Goal: Task Accomplishment & Management: Use online tool/utility

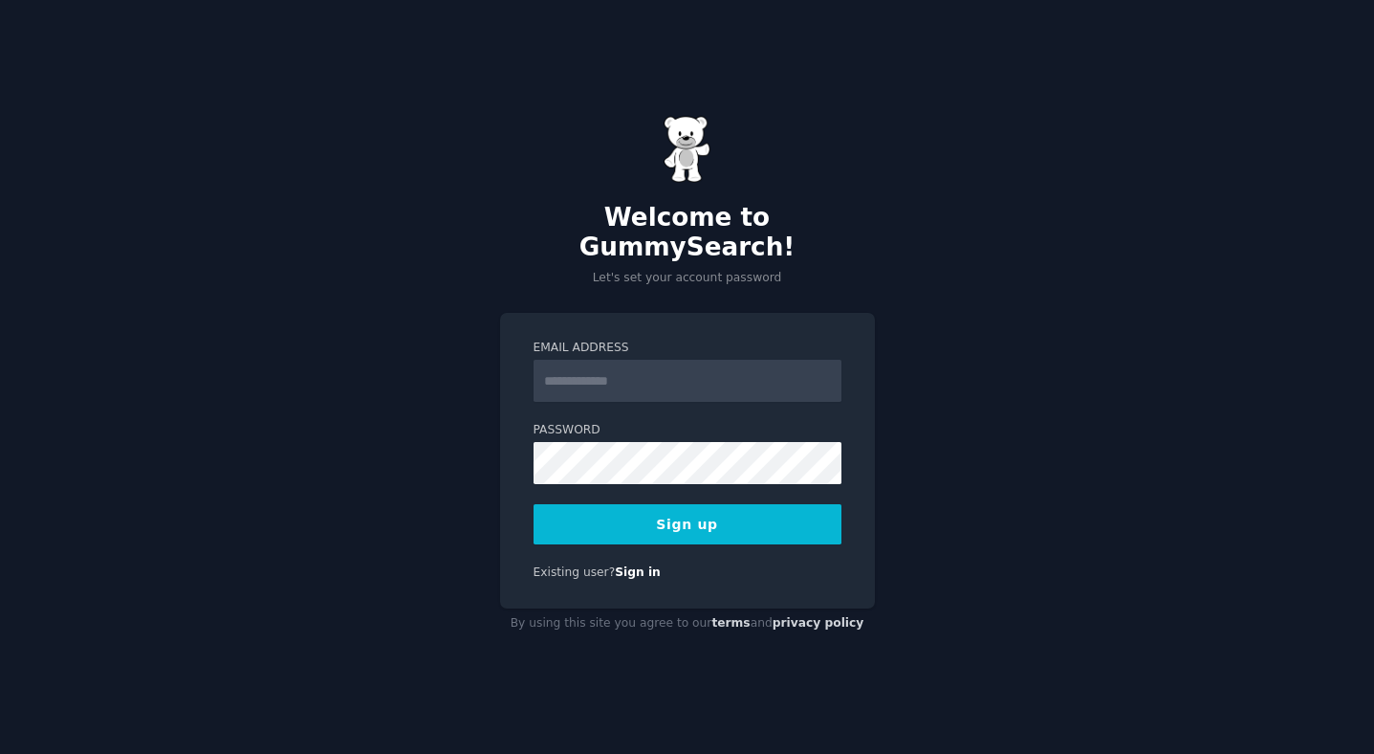
click at [585, 368] on input "Email Address" at bounding box center [688, 381] width 308 height 42
type input "**********"
click at [583, 505] on button "Sign up" at bounding box center [688, 524] width 308 height 40
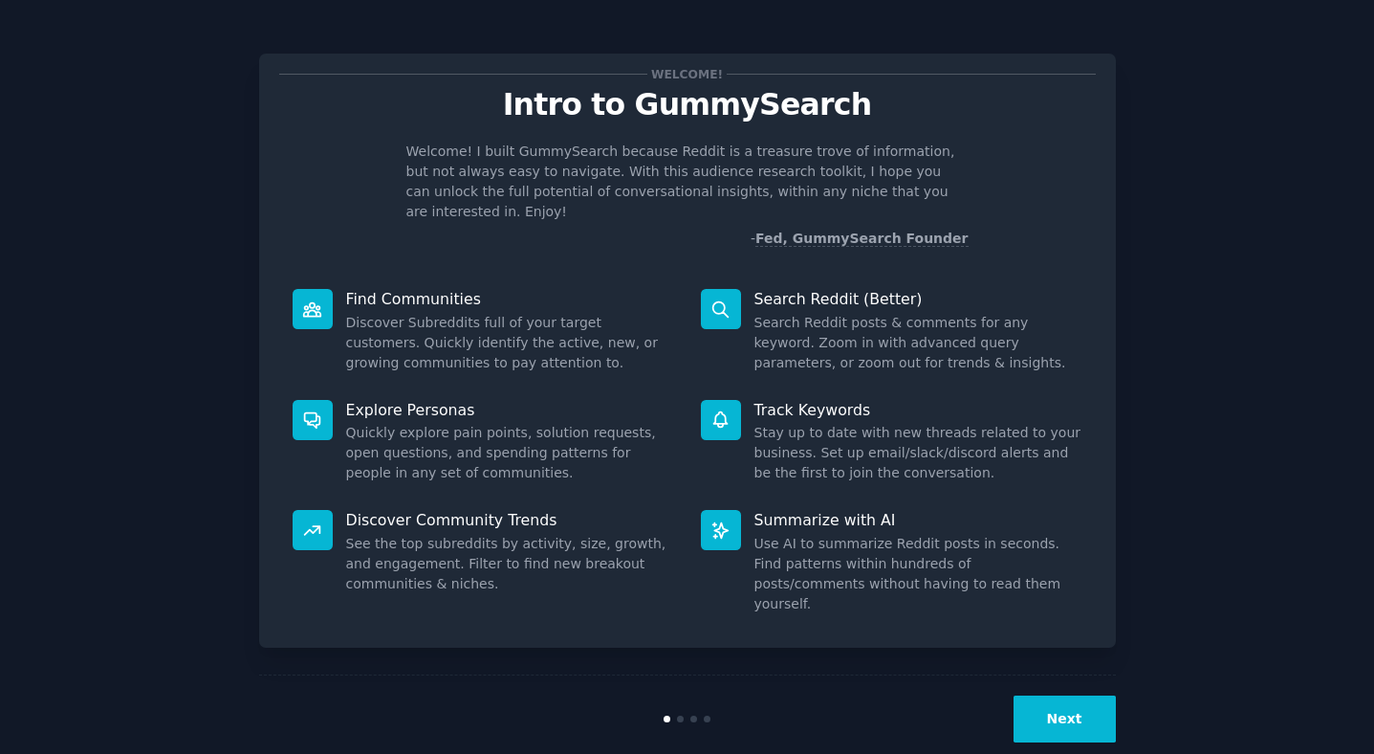
click at [1057, 695] on button "Next" at bounding box center [1065, 718] width 102 height 47
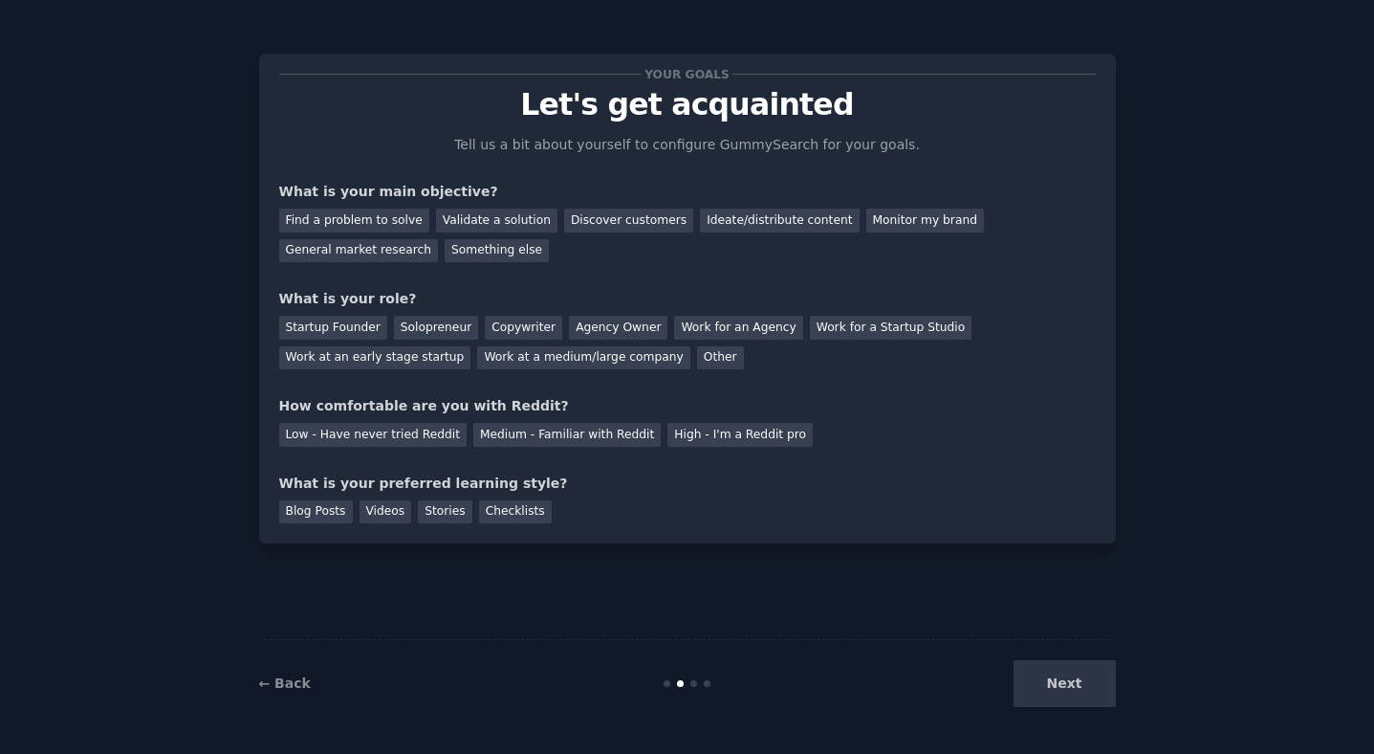
click at [1057, 686] on div "Next" at bounding box center [973, 683] width 286 height 47
click at [397, 215] on div "Find a problem to solve" at bounding box center [354, 221] width 150 height 24
click at [347, 322] on div "Startup Founder" at bounding box center [333, 328] width 108 height 24
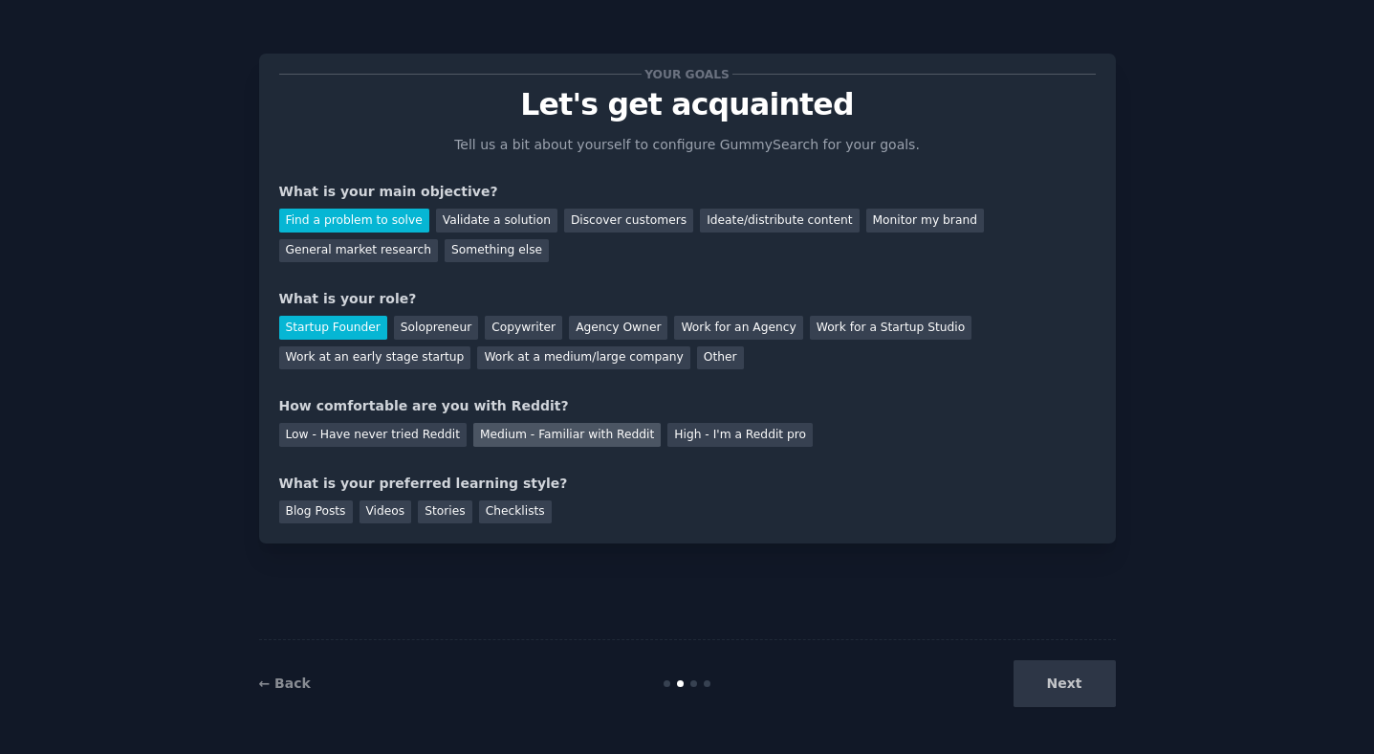
click at [531, 431] on div "Medium - Familiar with Reddit" at bounding box center [566, 435] width 187 height 24
click at [482, 516] on div "Checklists" at bounding box center [515, 512] width 73 height 24
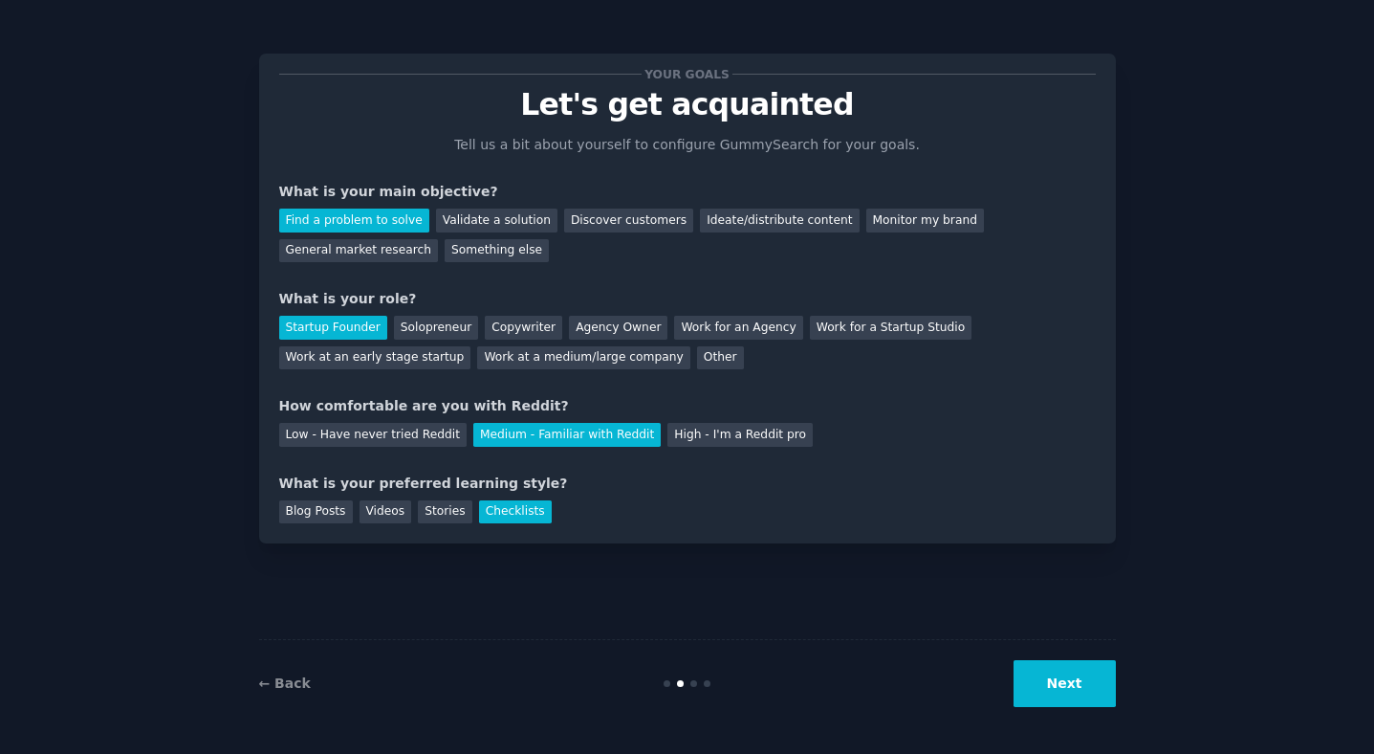
click at [1082, 690] on button "Next" at bounding box center [1065, 683] width 102 height 47
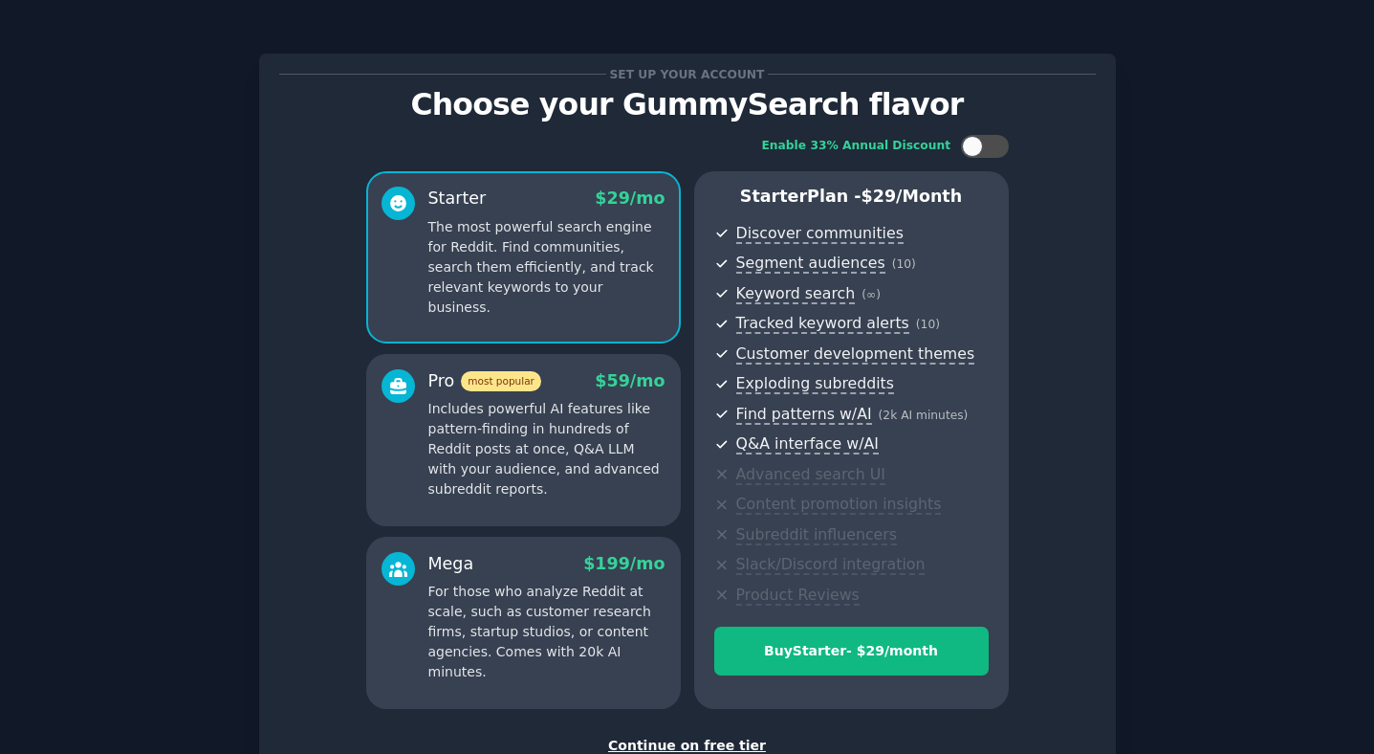
scroll to position [33, 0]
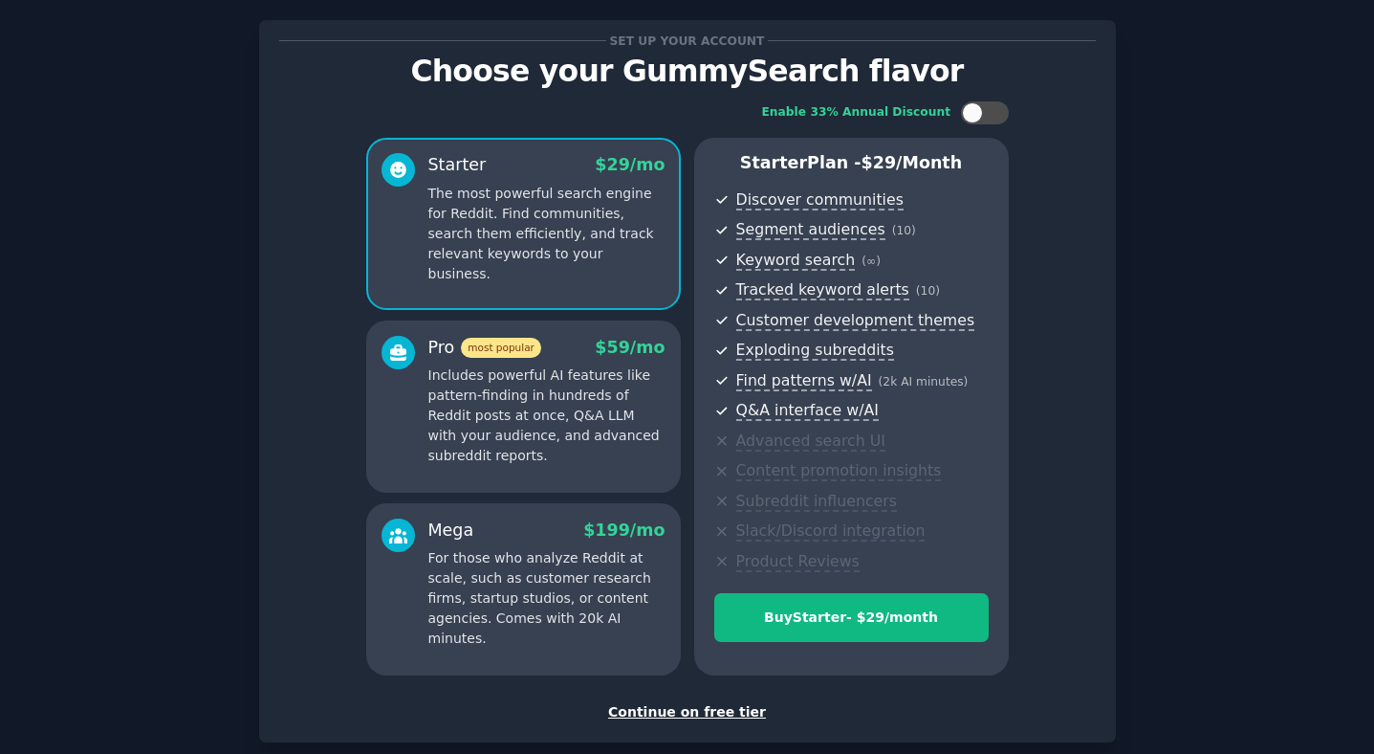
click at [687, 710] on div "Continue on free tier" at bounding box center [687, 712] width 817 height 20
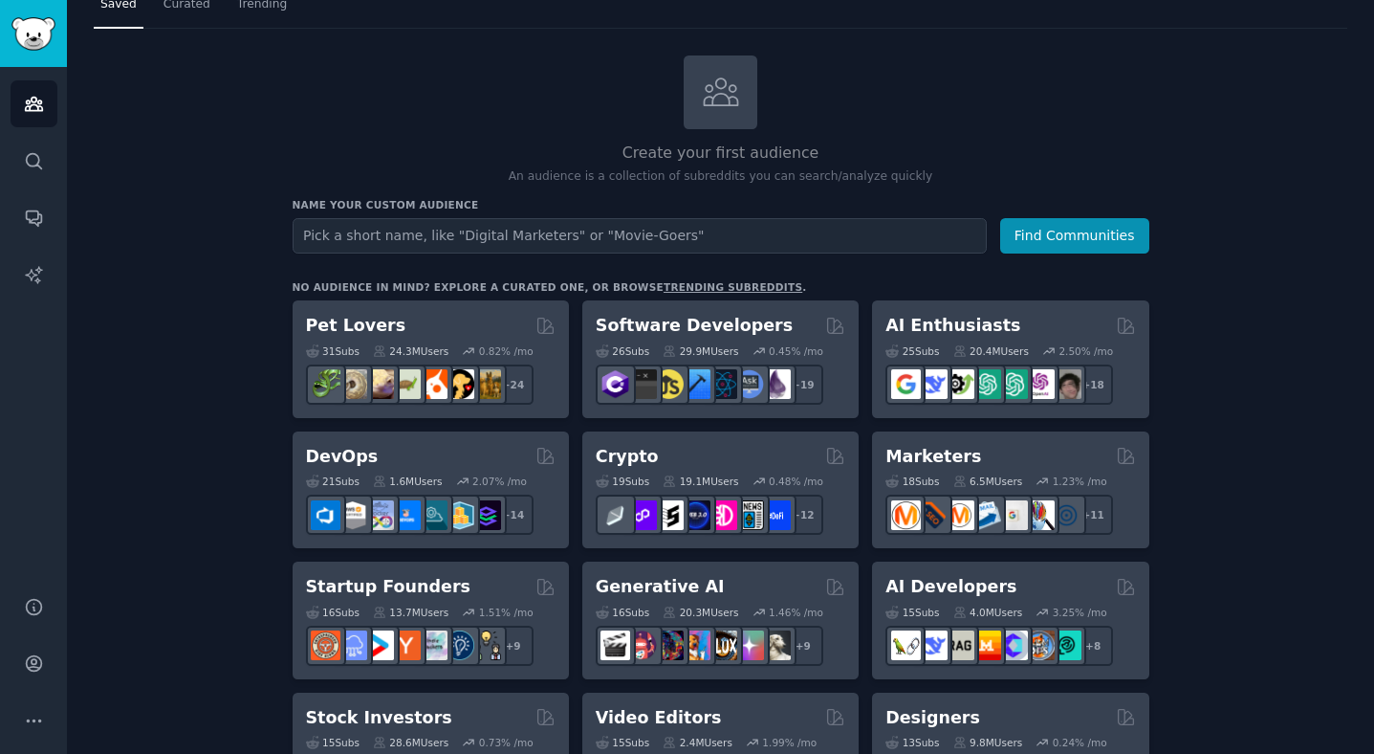
scroll to position [63, 0]
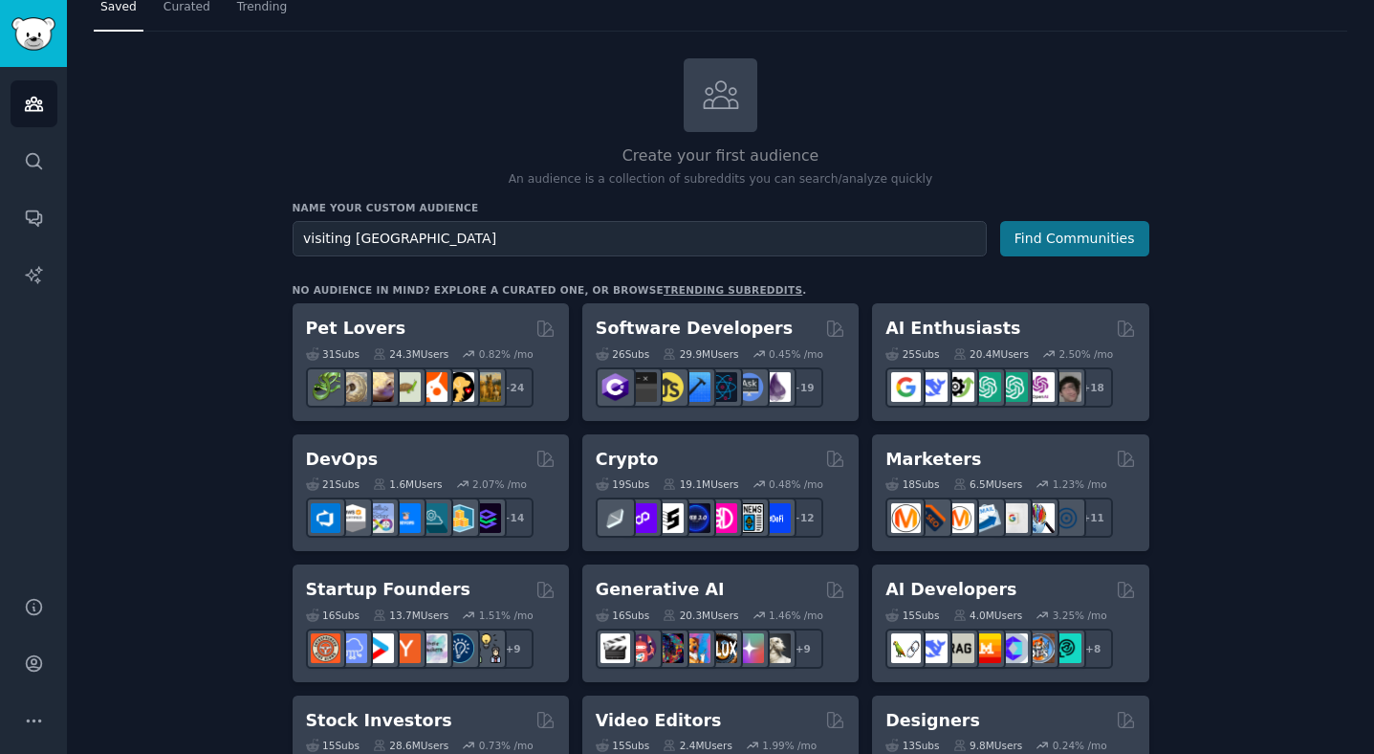
type input "visiting [GEOGRAPHIC_DATA]"
click at [1057, 239] on button "Find Communities" at bounding box center [1074, 238] width 149 height 35
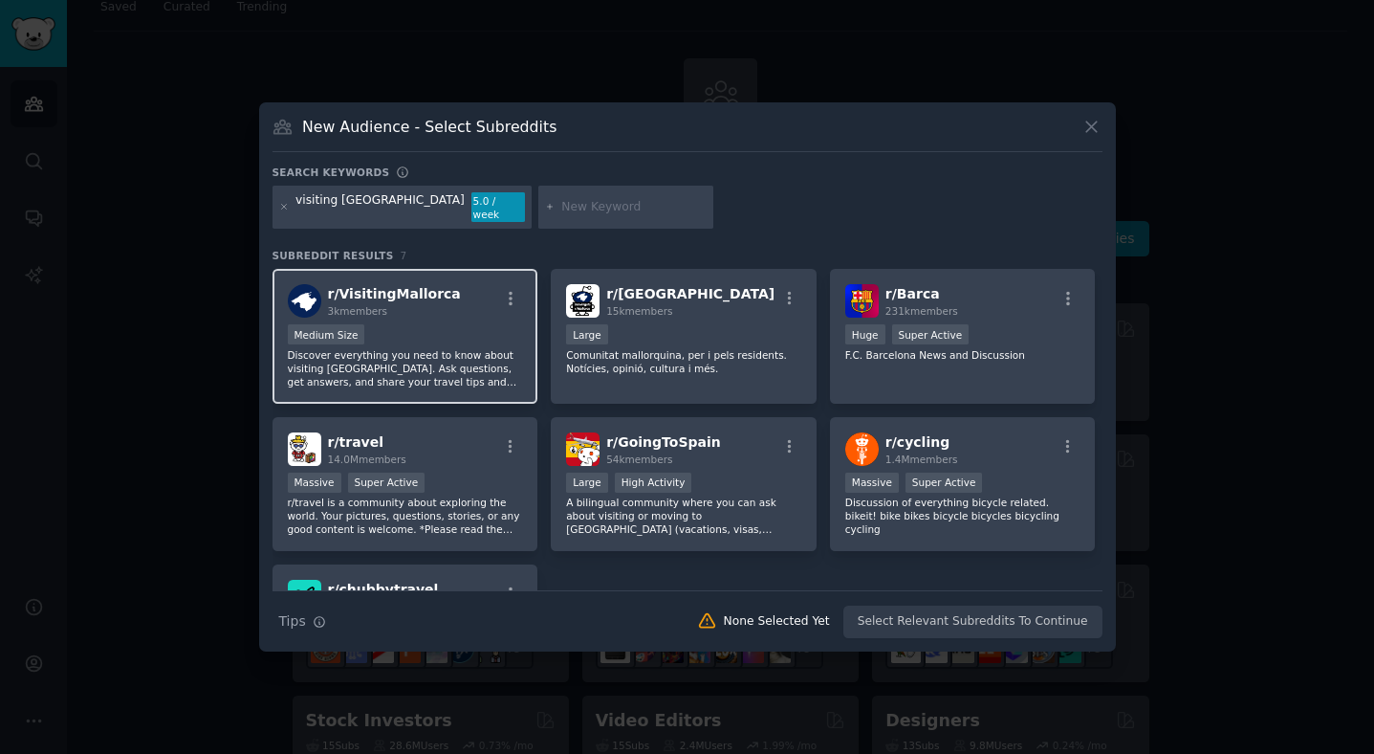
click at [390, 348] on p "Discover everything you need to know about visiting [GEOGRAPHIC_DATA]. Ask ques…" at bounding box center [405, 368] width 235 height 40
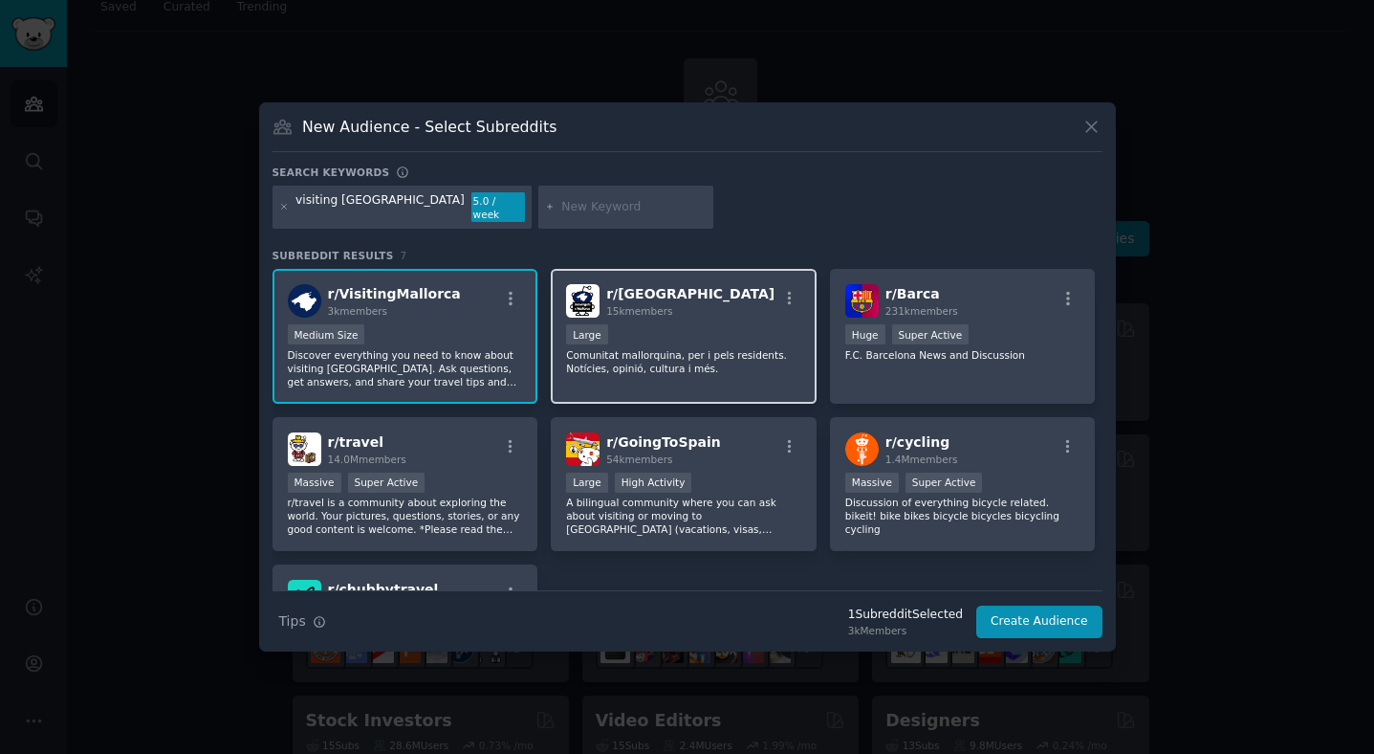
click at [566, 356] on p "Comunitat mallorquina, per i pels residents. Notícies, opinió, cultura i més." at bounding box center [683, 361] width 235 height 27
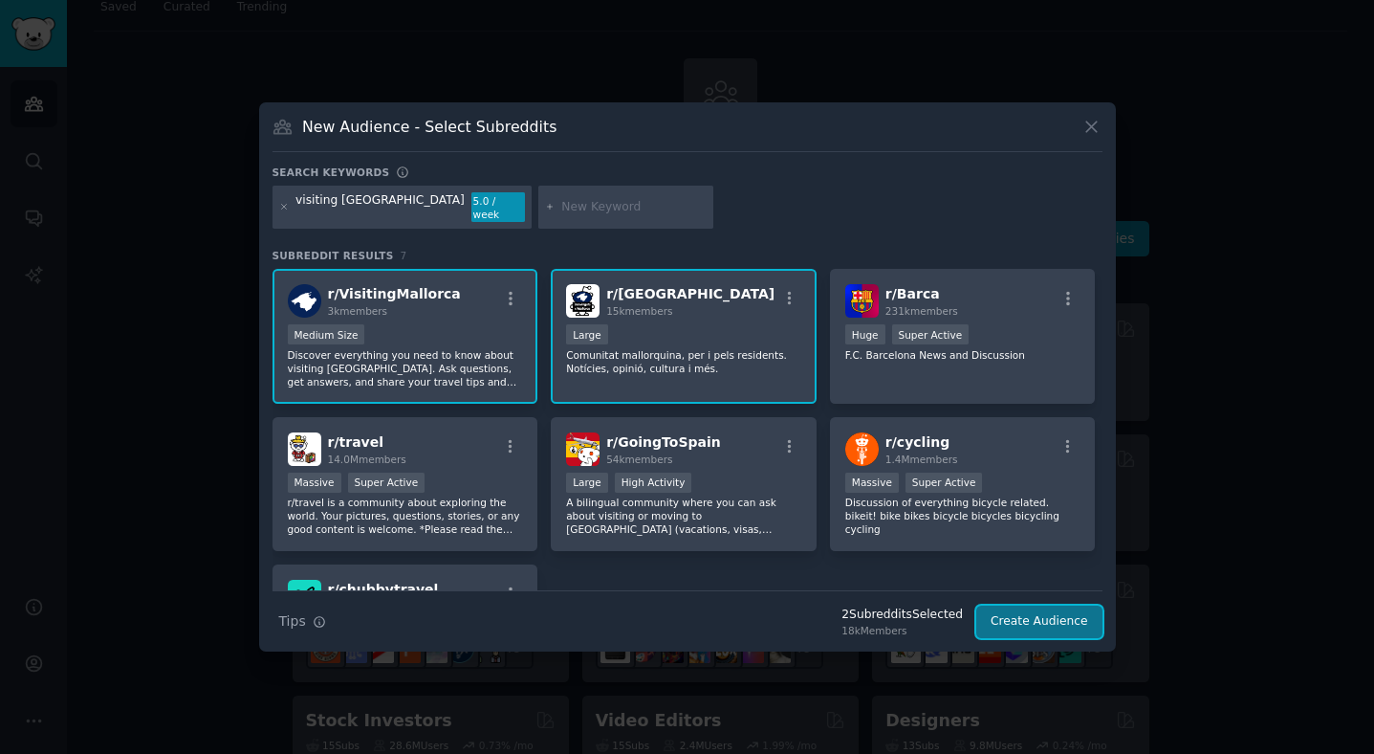
click at [1020, 608] on button "Create Audience" at bounding box center [1040, 621] width 126 height 33
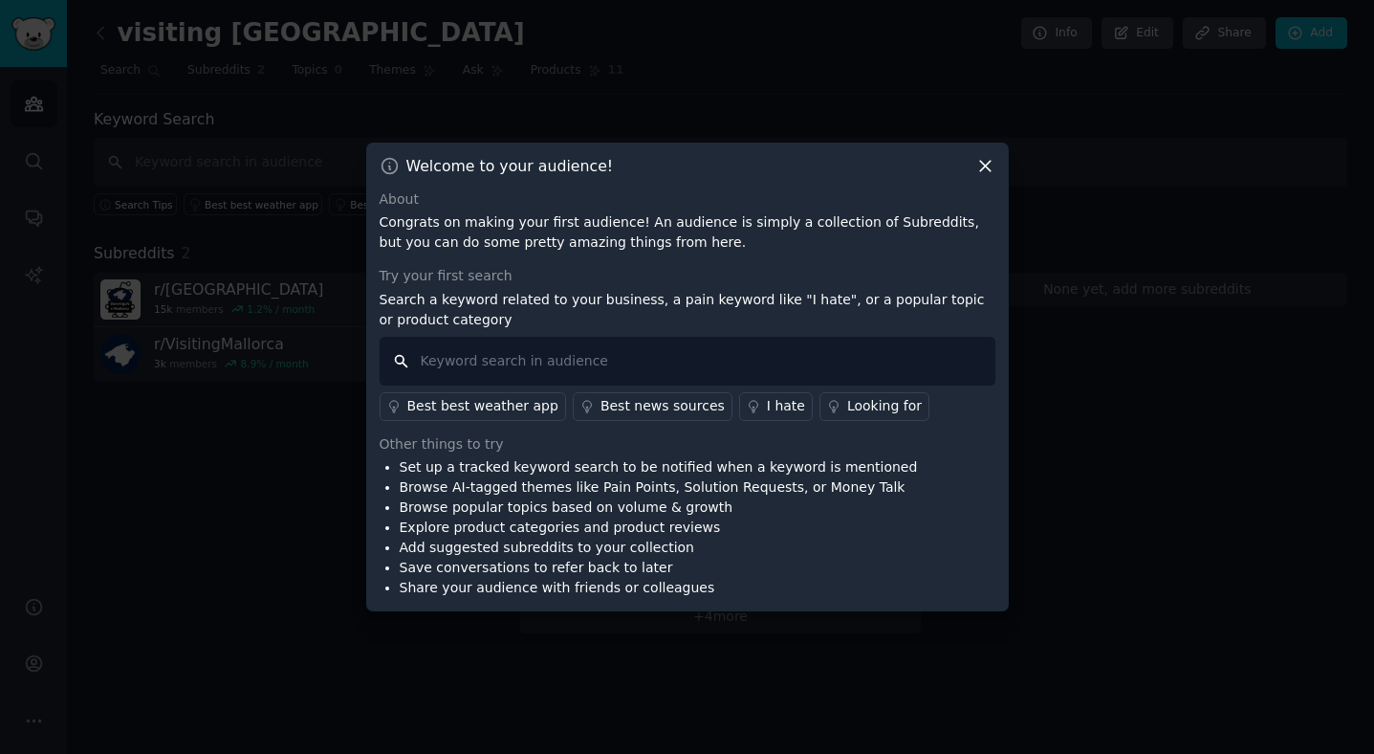
click at [607, 366] on input "text" at bounding box center [688, 361] width 616 height 49
click at [767, 407] on div "I hate" at bounding box center [786, 406] width 38 height 20
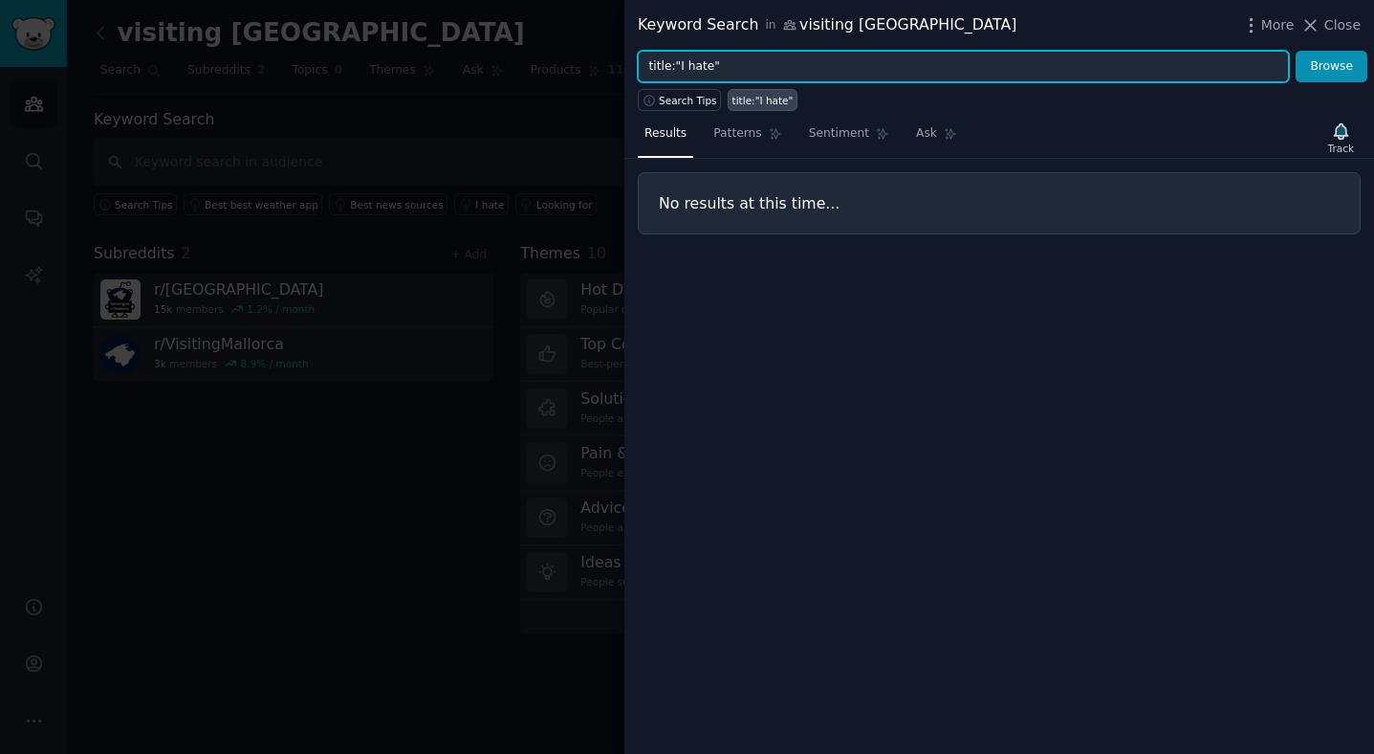
drag, startPoint x: 711, startPoint y: 66, endPoint x: 681, endPoint y: 65, distance: 29.7
click at [681, 65] on input "title:"I hate"" at bounding box center [963, 67] width 651 height 33
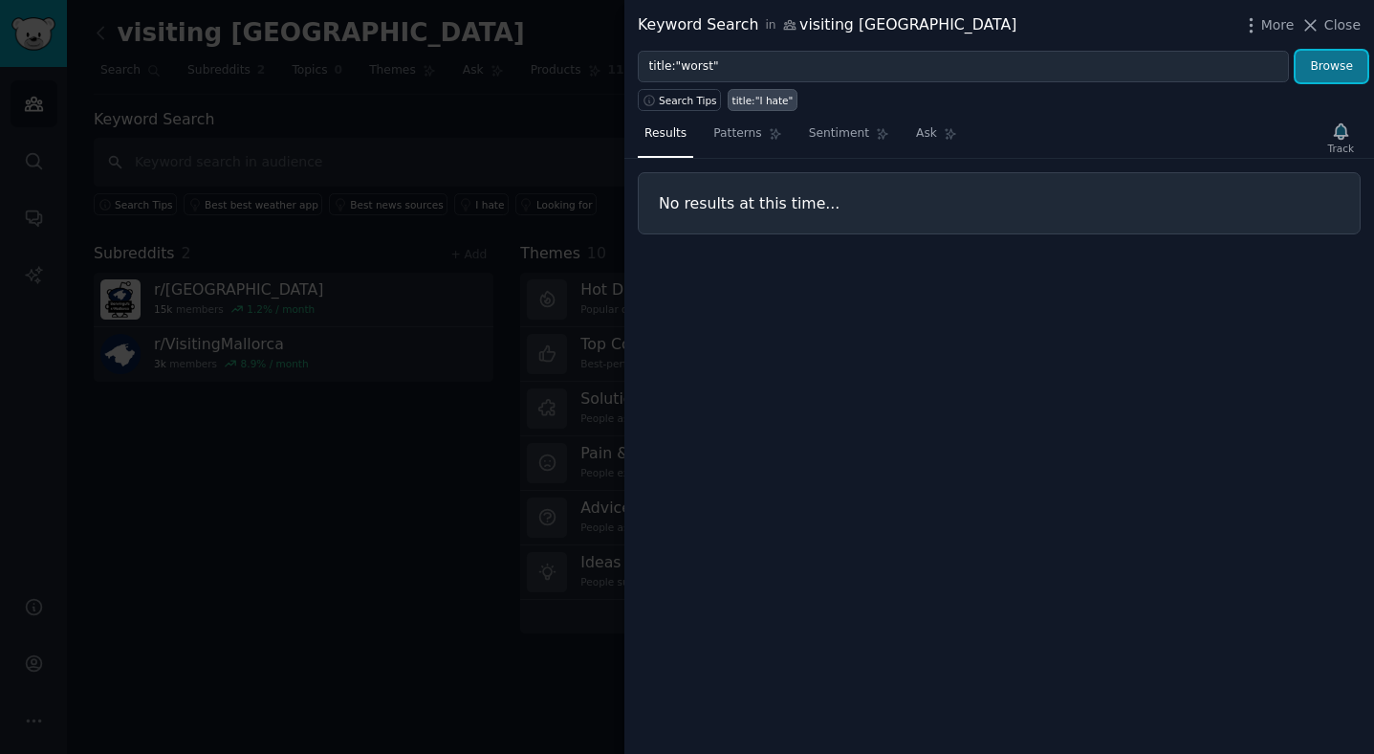
click at [1327, 70] on button "Browse" at bounding box center [1332, 67] width 72 height 33
click at [736, 134] on span "Patterns" at bounding box center [738, 133] width 48 height 17
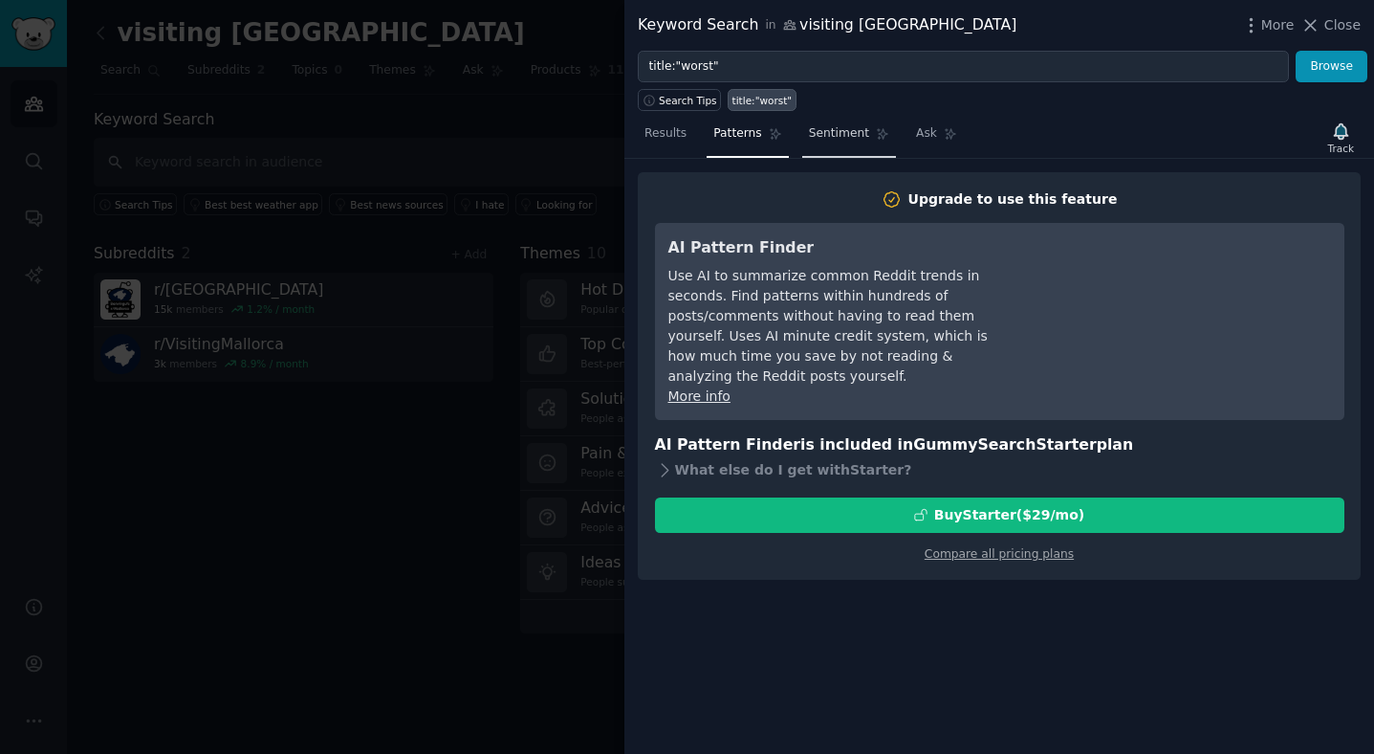
click at [862, 135] on span "Sentiment" at bounding box center [839, 133] width 60 height 17
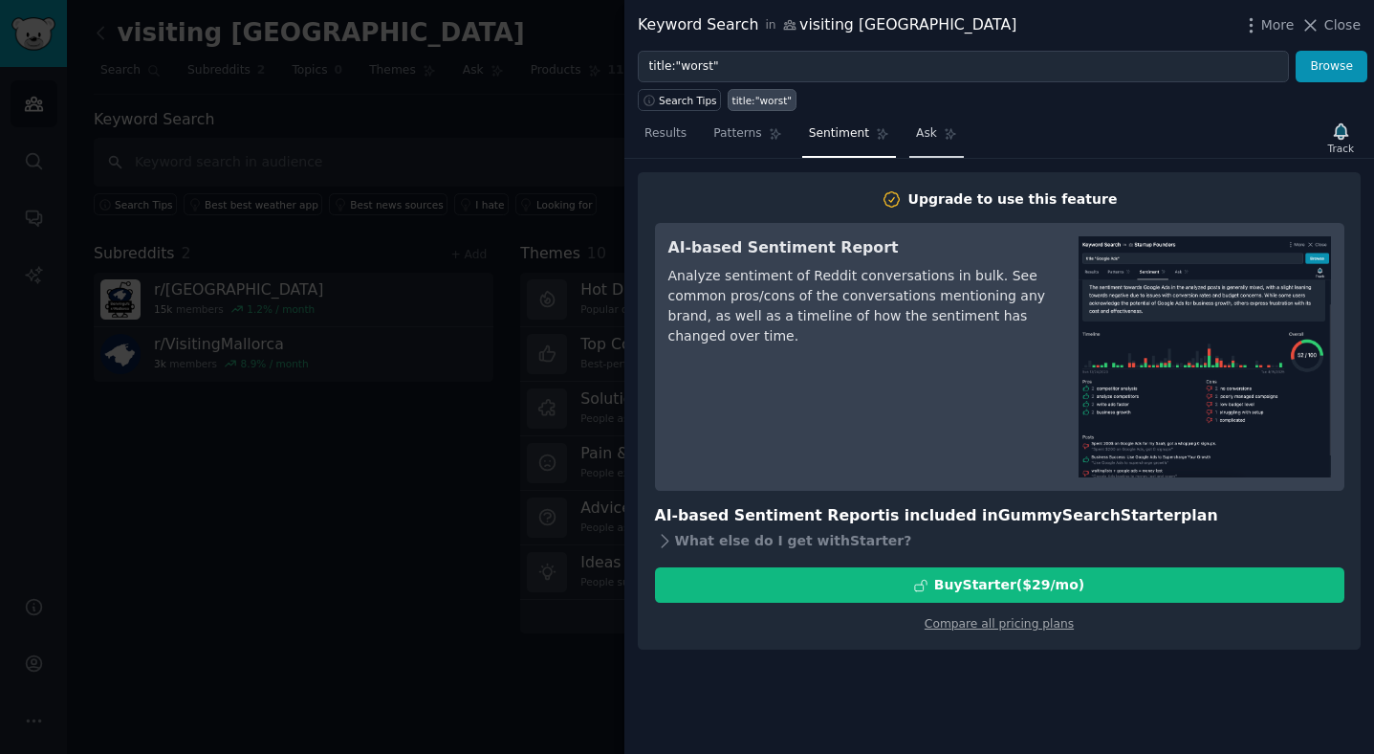
click at [930, 137] on span "Ask" at bounding box center [926, 133] width 21 height 17
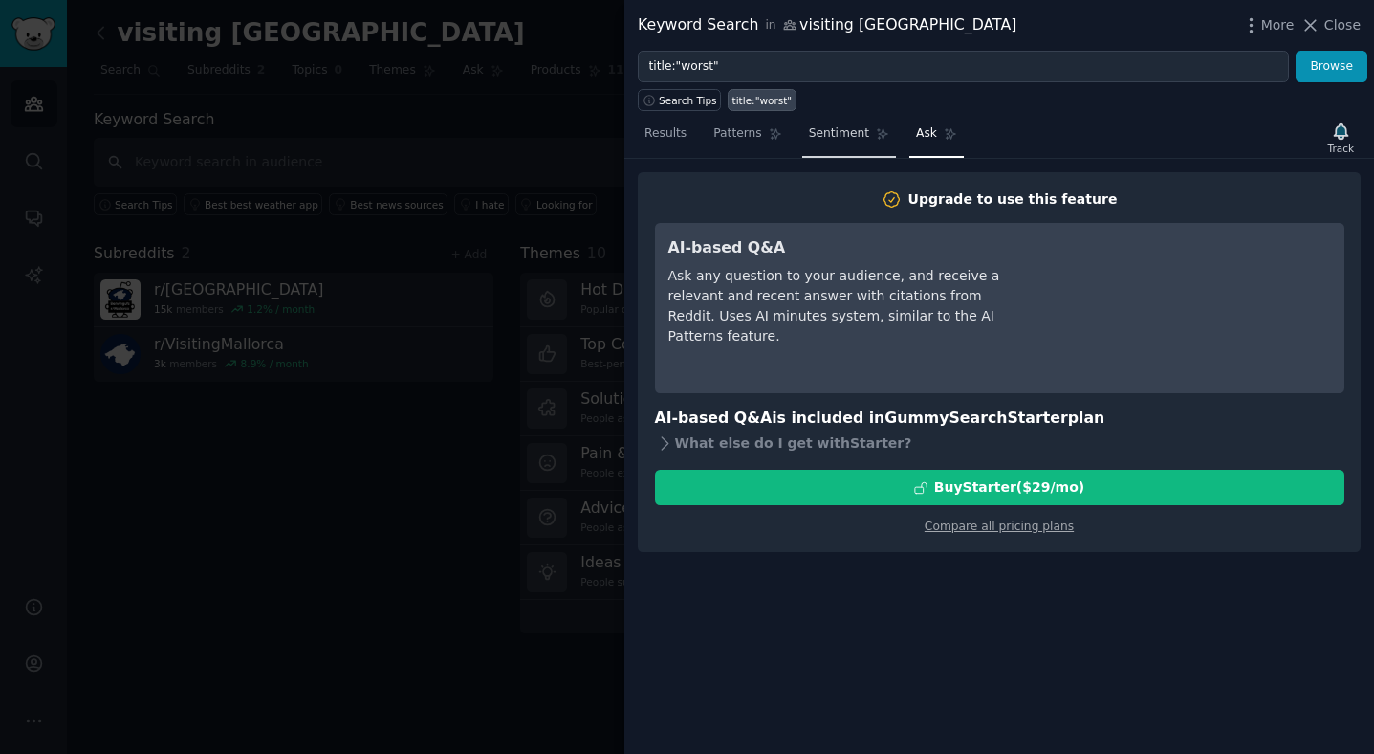
click at [852, 140] on span "Sentiment" at bounding box center [839, 133] width 60 height 17
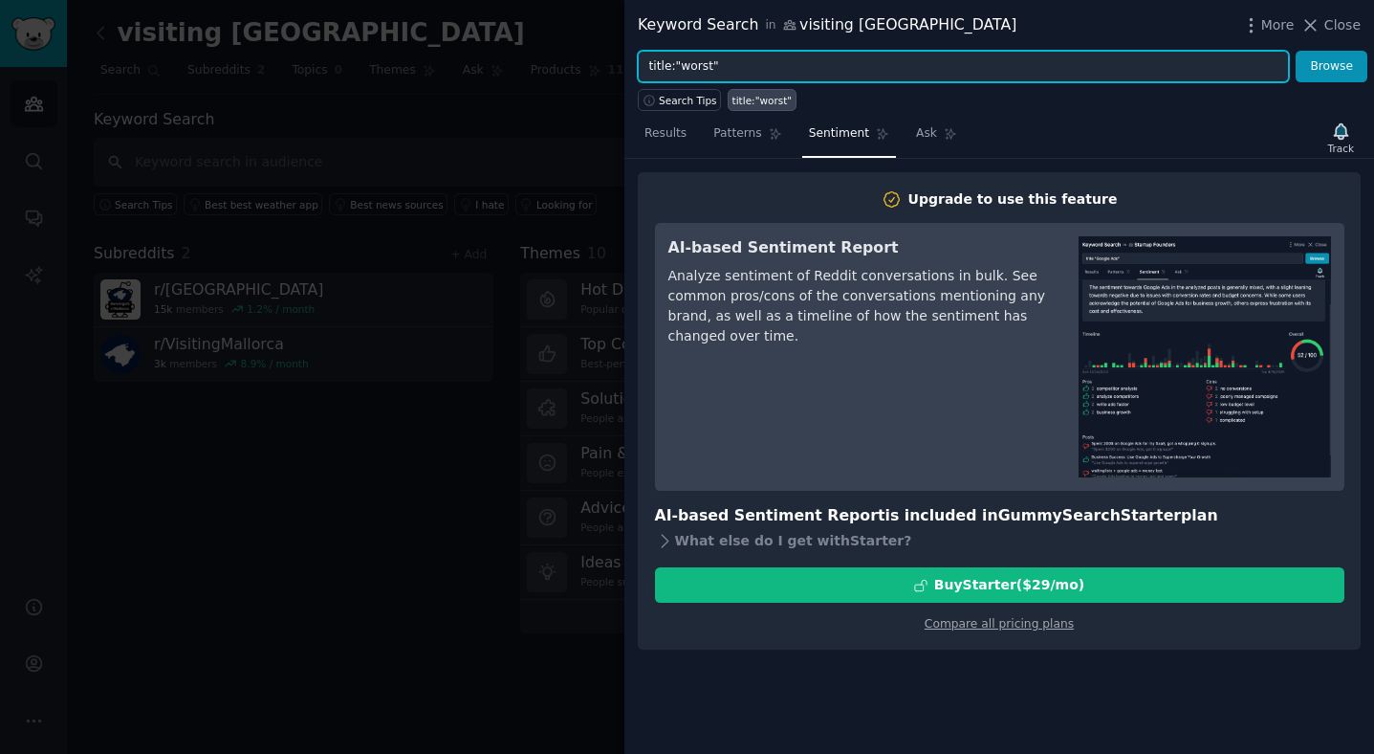
click at [695, 70] on input "title:"worst"" at bounding box center [963, 67] width 651 height 33
click at [1296, 51] on button "Browse" at bounding box center [1332, 67] width 72 height 33
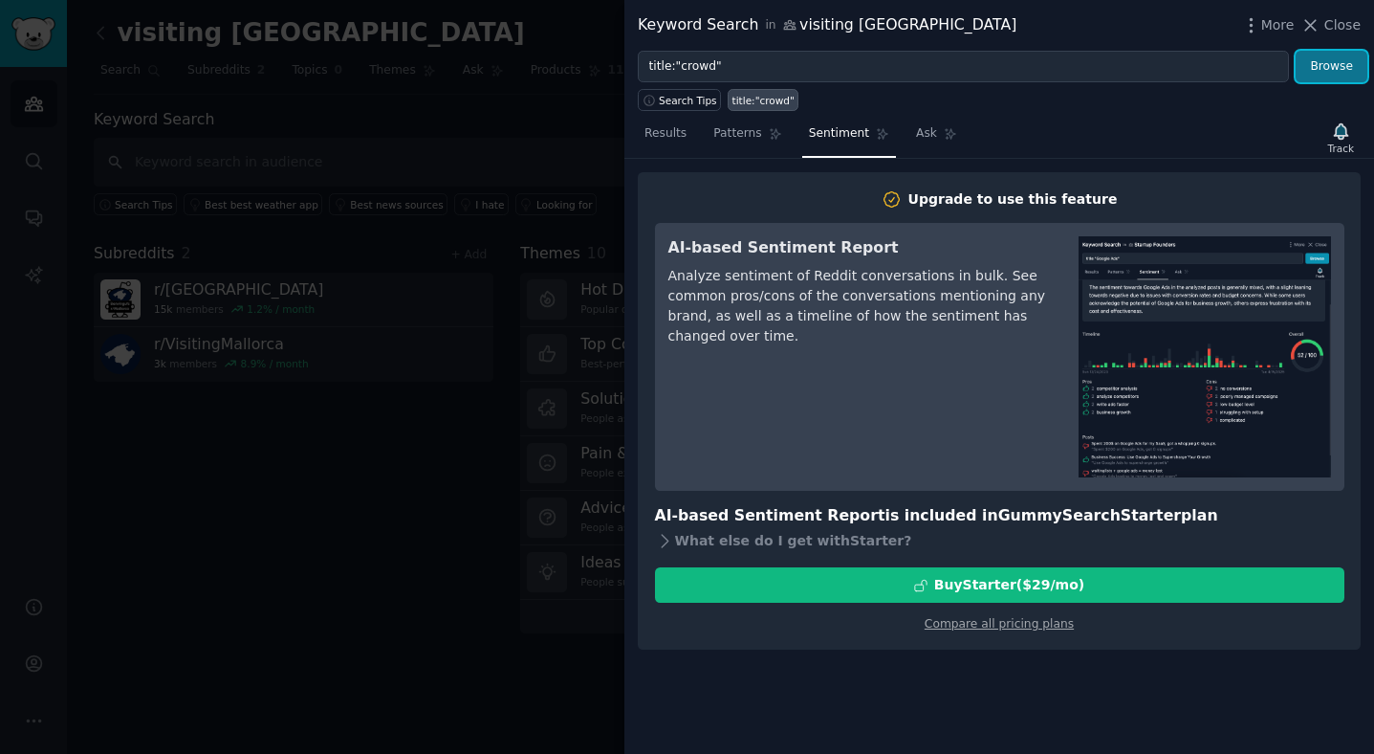
click at [1320, 71] on button "Browse" at bounding box center [1332, 67] width 72 height 33
click at [688, 137] on link "Results" at bounding box center [665, 138] width 55 height 39
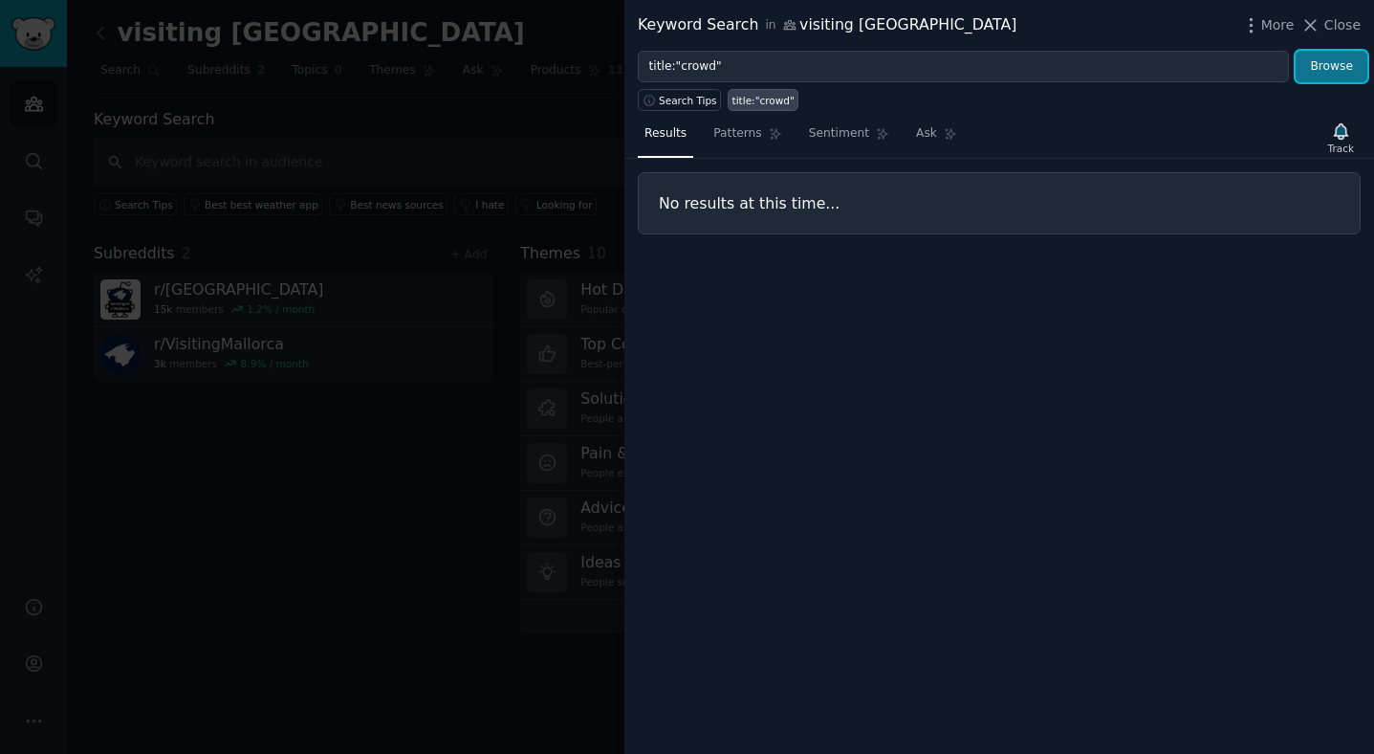
click at [1339, 72] on button "Browse" at bounding box center [1332, 67] width 72 height 33
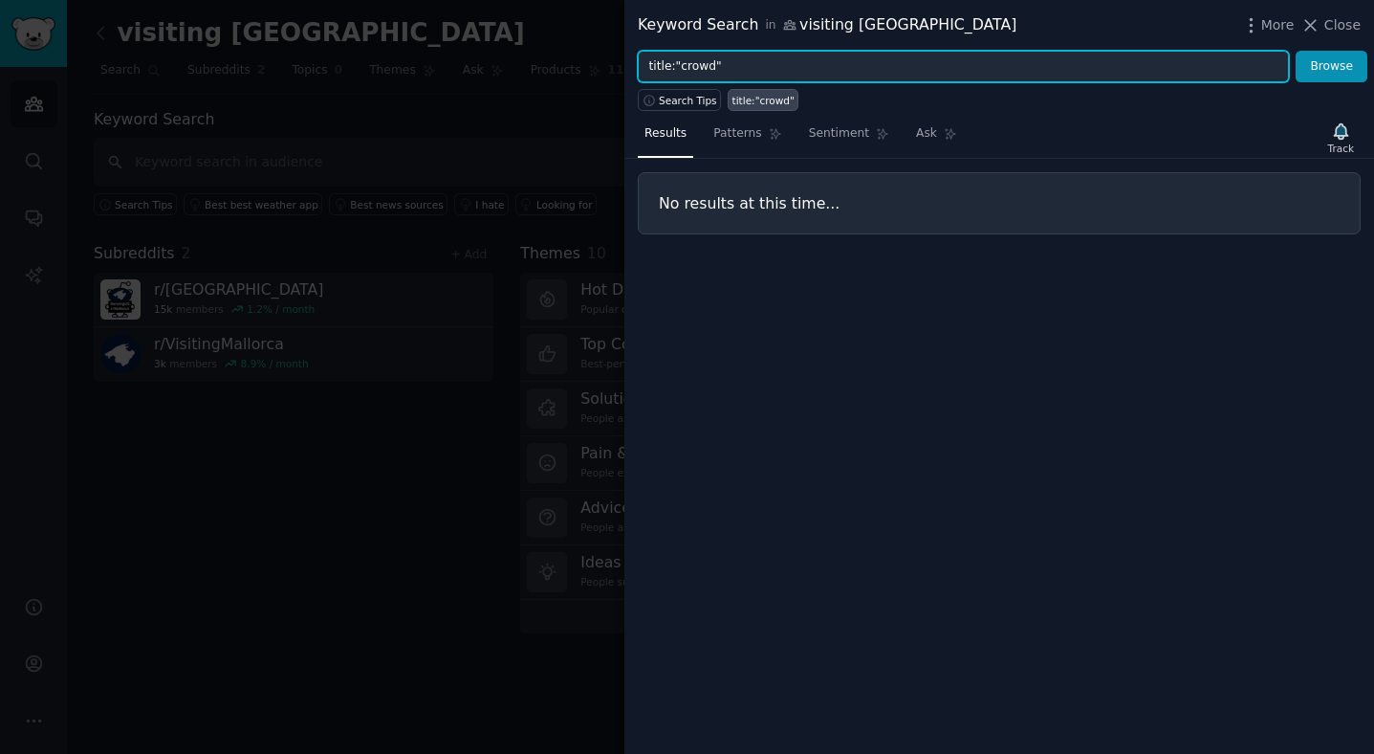
click at [714, 66] on input "title:"crowd"" at bounding box center [963, 67] width 651 height 33
type input "title:"crowded""
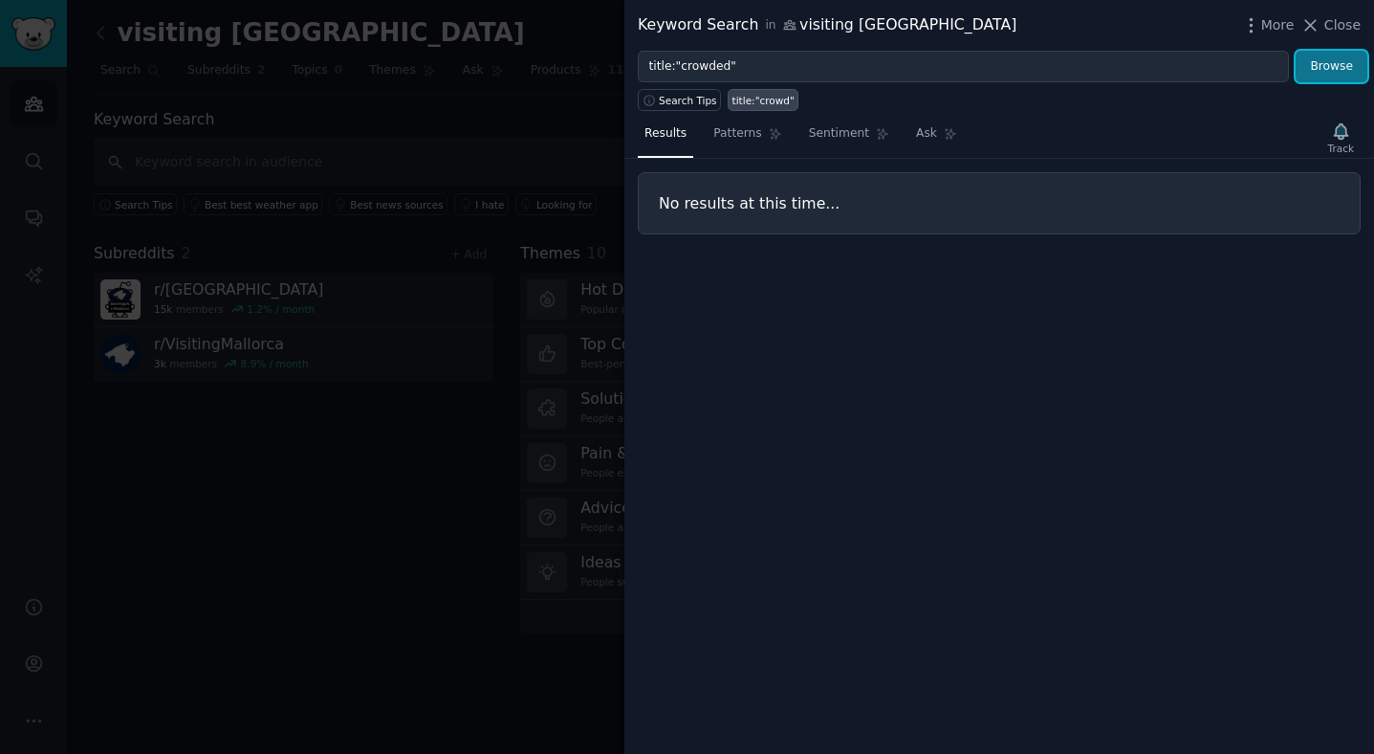
click at [1327, 66] on button "Browse" at bounding box center [1332, 67] width 72 height 33
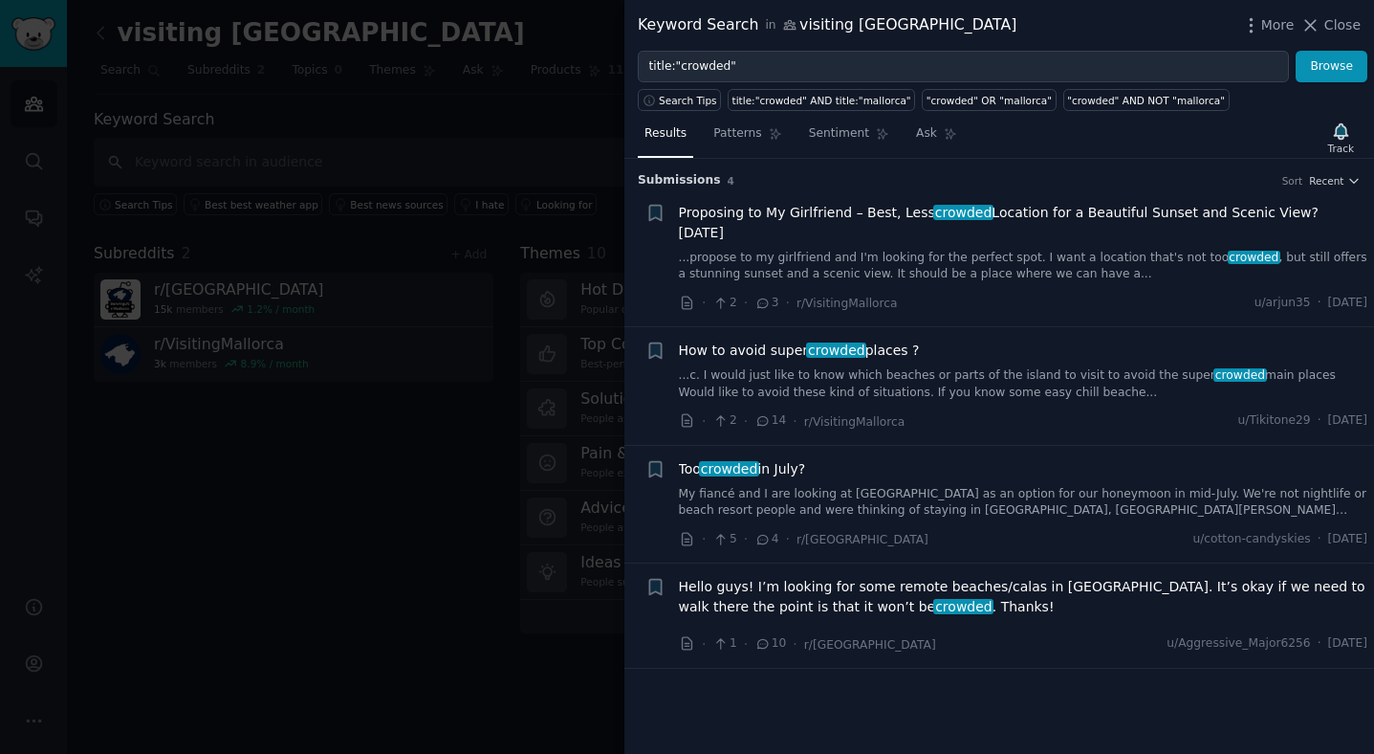
click at [1154, 357] on div "How to avoid super crowded places ?" at bounding box center [1024, 351] width 690 height 20
click at [743, 144] on link "Patterns" at bounding box center [747, 138] width 81 height 39
